Goal: Task Accomplishment & Management: Use online tool/utility

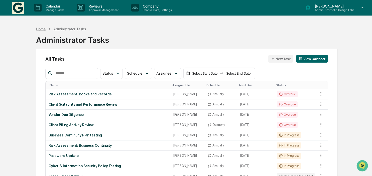
click at [42, 29] on div "Home" at bounding box center [41, 29] width 10 height 4
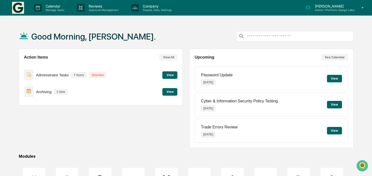
click at [170, 93] on button "View" at bounding box center [169, 92] width 15 height 8
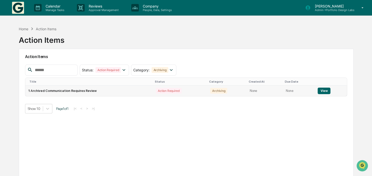
click at [322, 92] on button "View" at bounding box center [324, 91] width 13 height 7
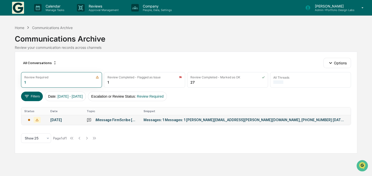
click at [195, 119] on div "Messages: 1 Messages: 1 [PERSON_NAME][EMAIL_ADDRESS][PERSON_NAME][DOMAIN_NAME],…" at bounding box center [244, 120] width 200 height 4
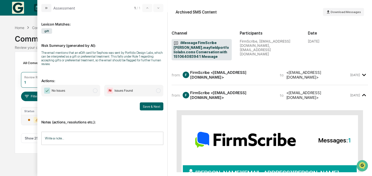
click at [97, 92] on span "modal" at bounding box center [95, 90] width 5 height 5
click at [87, 144] on input "Write a note..." at bounding box center [102, 138] width 122 height 13
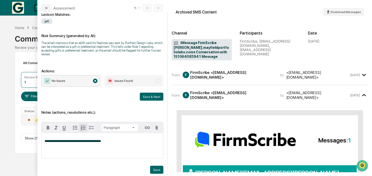
scroll to position [13, 0]
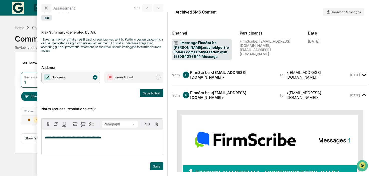
click at [160, 94] on button "Save & Next" at bounding box center [152, 93] width 24 height 8
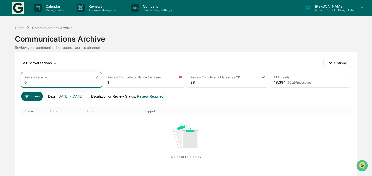
click at [314, 6] on p "[PERSON_NAME]" at bounding box center [333, 6] width 44 height 4
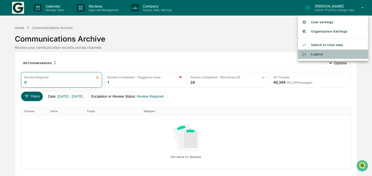
click at [321, 53] on li "Logout" at bounding box center [333, 54] width 70 height 9
